Goal: Task Accomplishment & Management: Use online tool/utility

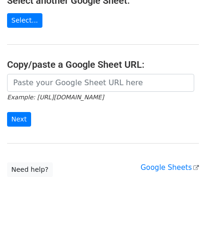
scroll to position [123, 0]
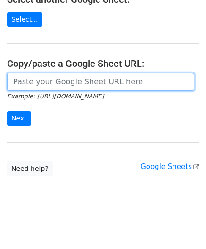
drag, startPoint x: 39, startPoint y: 81, endPoint x: 45, endPoint y: 67, distance: 15.4
click at [39, 81] on input "url" at bounding box center [100, 82] width 187 height 18
paste input "[URL][DOMAIN_NAME]"
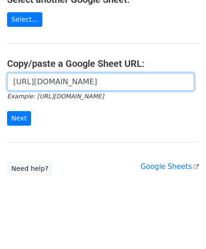
scroll to position [0, 200]
type input "[URL][DOMAIN_NAME]"
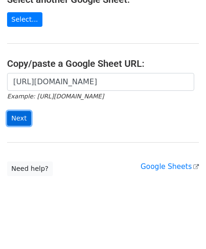
click at [23, 111] on input "Next" at bounding box center [19, 118] width 24 height 15
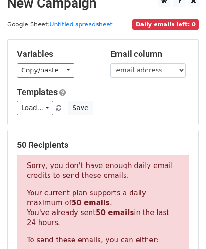
scroll to position [318, 0]
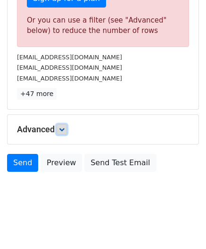
click at [61, 127] on icon at bounding box center [62, 130] width 6 height 6
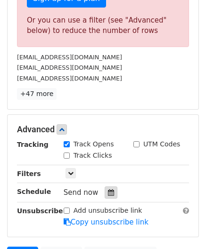
click at [108, 190] on icon at bounding box center [111, 192] width 6 height 7
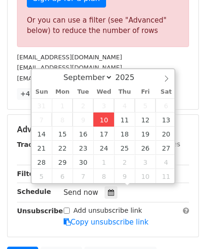
type input "2025-09-10 12:00"
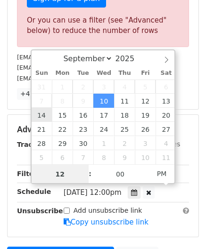
paste input "6"
type input "6"
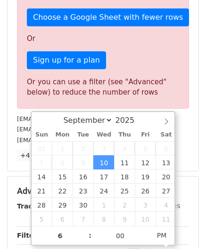
type input "2025-09-10 18:00"
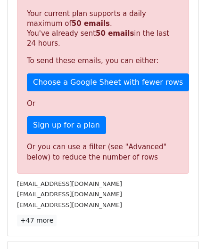
scroll to position [432, 0]
